Goal: Information Seeking & Learning: Check status

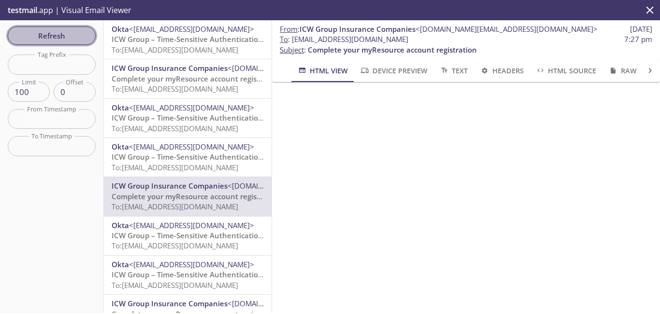
click at [70, 43] on button "Refresh" at bounding box center [52, 36] width 88 height 18
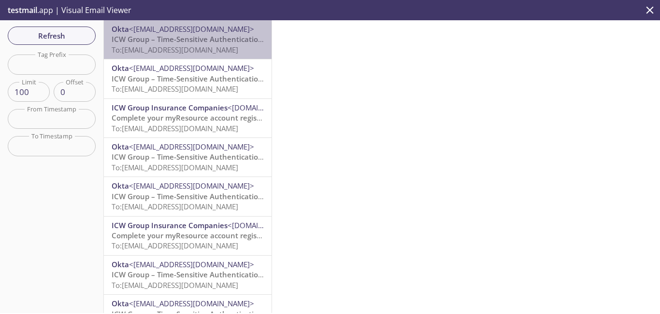
click at [199, 47] on span "To: [EMAIL_ADDRESS][DOMAIN_NAME]" at bounding box center [175, 50] width 127 height 10
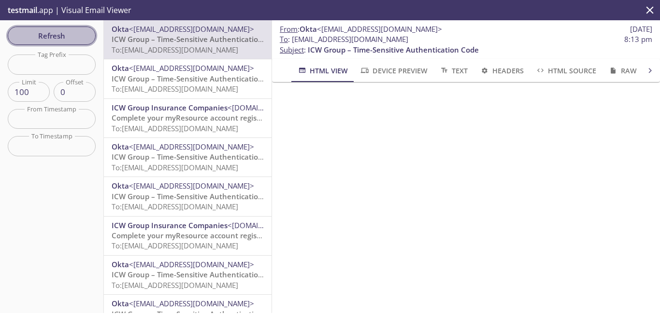
click at [68, 29] on span "Refresh" at bounding box center [51, 35] width 72 height 13
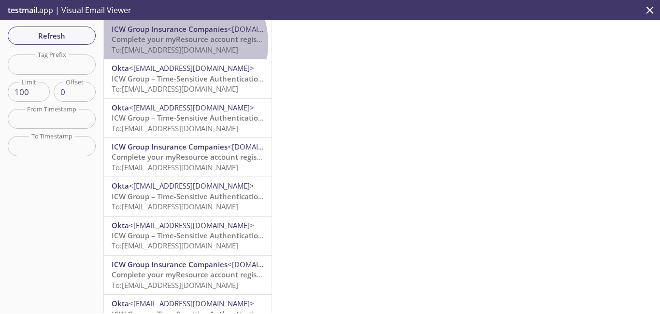
click at [175, 44] on span "Complete your myResource account registration" at bounding box center [196, 39] width 169 height 10
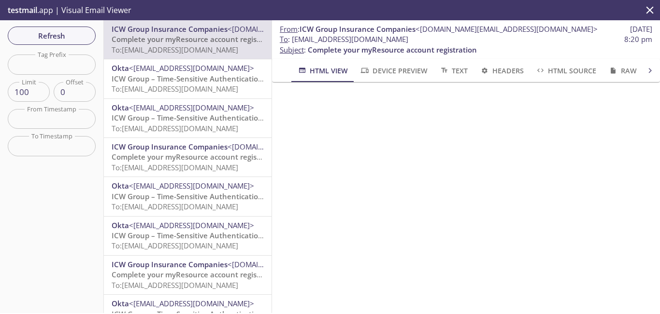
drag, startPoint x: 439, startPoint y: 41, endPoint x: 294, endPoint y: 40, distance: 145.8
click at [294, 40] on span "To : [EMAIL_ADDRESS][DOMAIN_NAME]" at bounding box center [344, 39] width 128 height 10
click at [72, 34] on span "Refresh" at bounding box center [51, 35] width 72 height 13
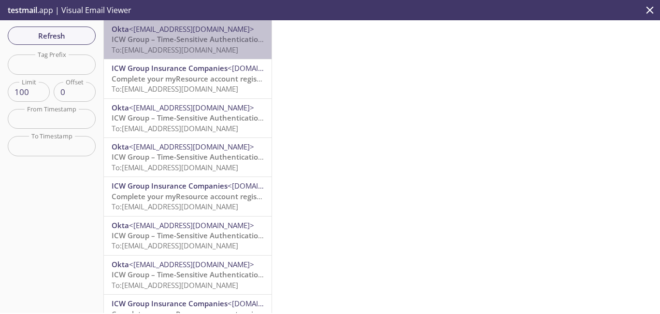
click at [205, 50] on span "To: [EMAIL_ADDRESS][DOMAIN_NAME]" at bounding box center [175, 50] width 127 height 10
